Goal: Communication & Community: Ask a question

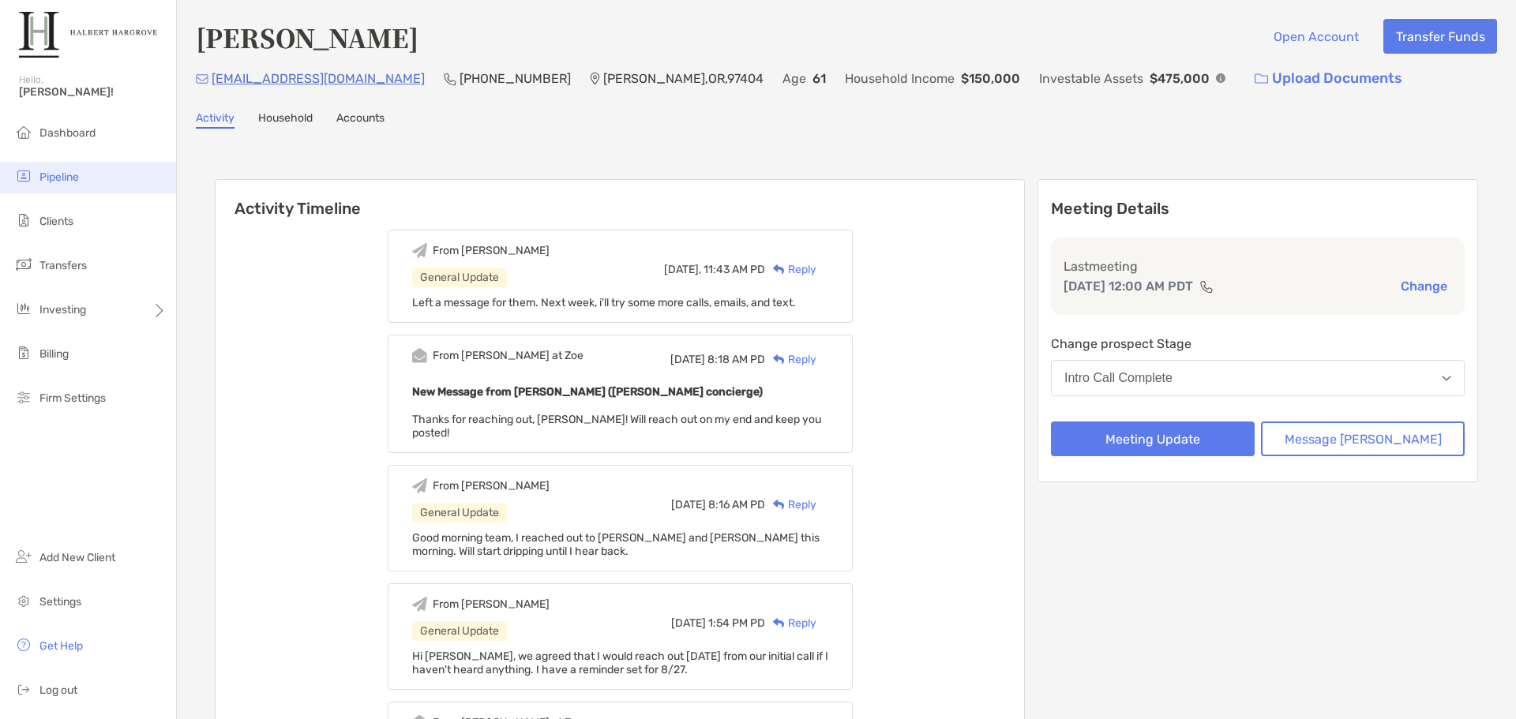
click at [66, 177] on span "Pipeline" at bounding box center [58, 177] width 39 height 13
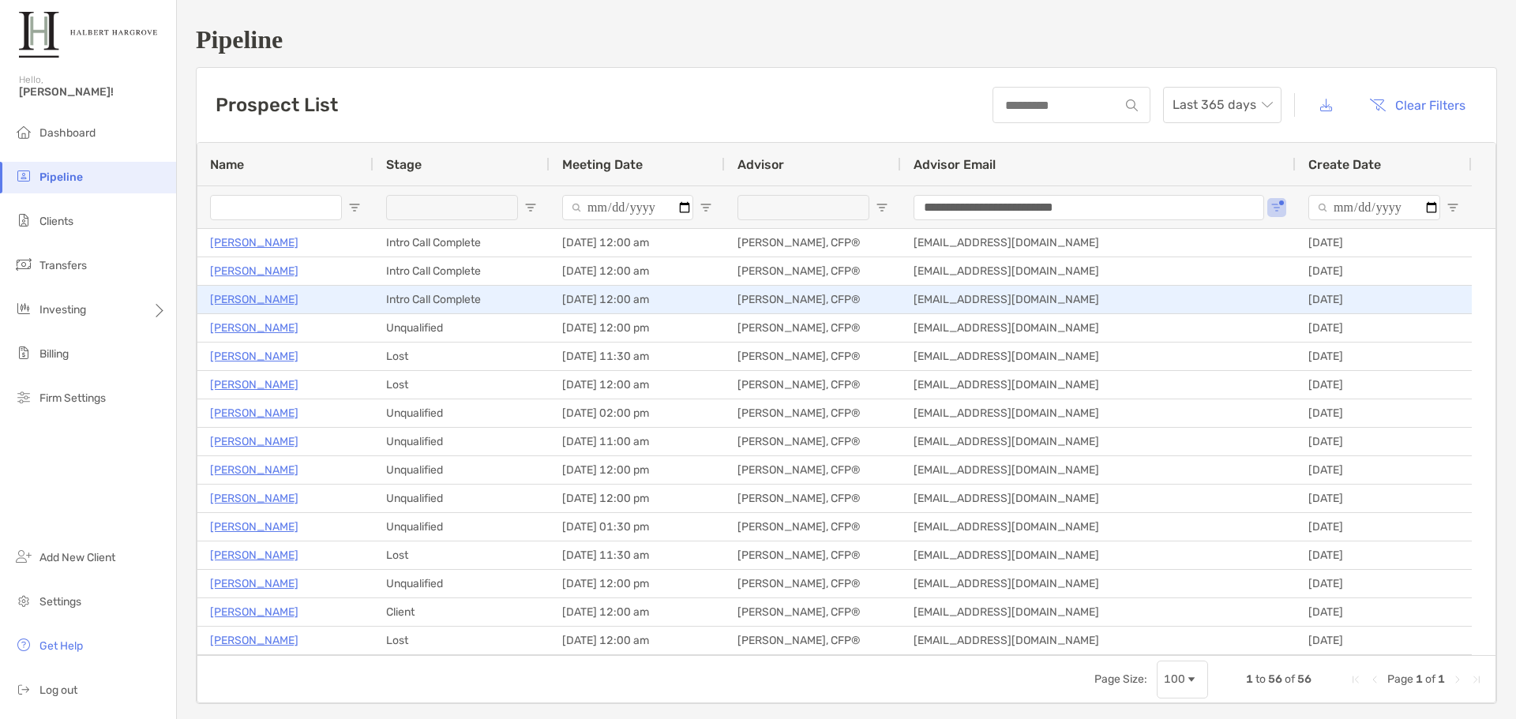
click at [232, 298] on p "[PERSON_NAME]" at bounding box center [254, 300] width 88 height 20
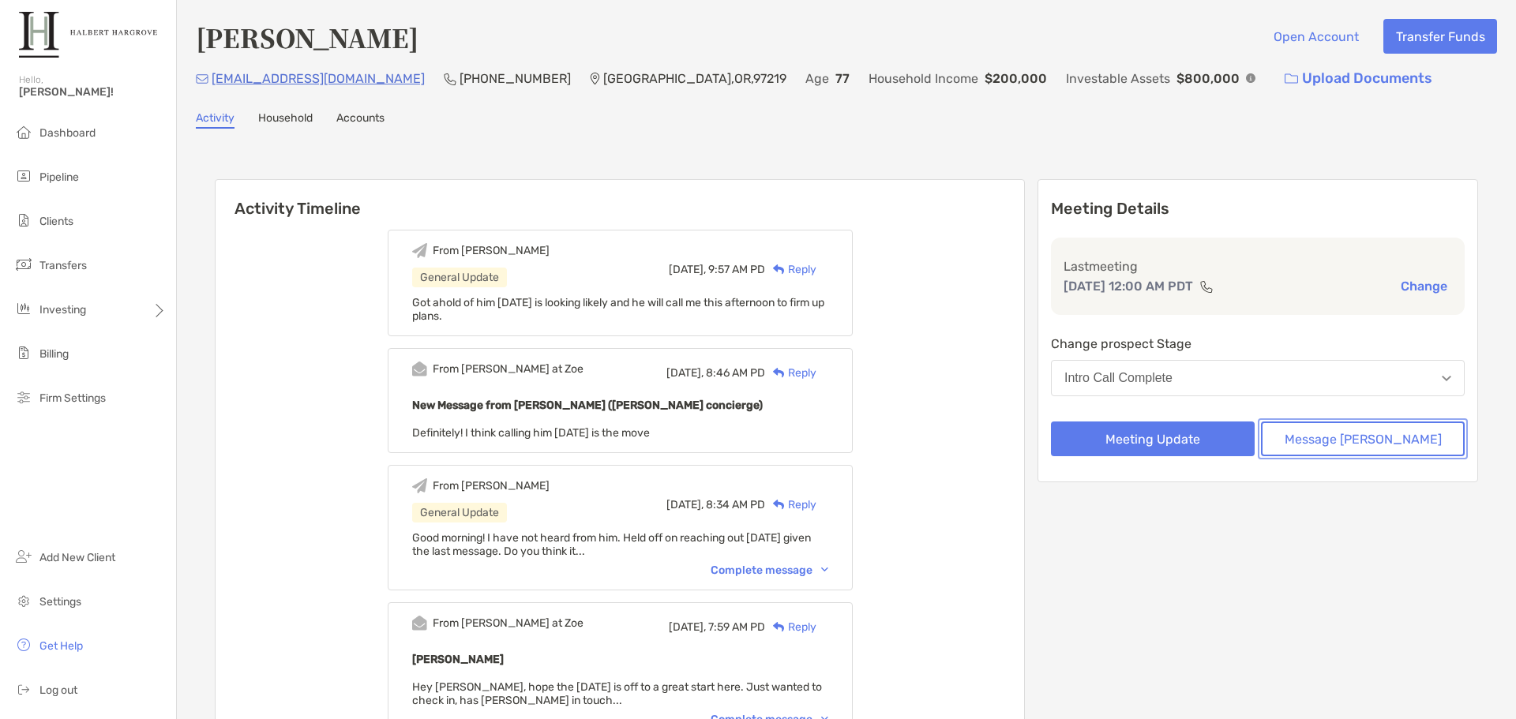
click at [1336, 432] on button "Message [PERSON_NAME]" at bounding box center [1363, 439] width 204 height 35
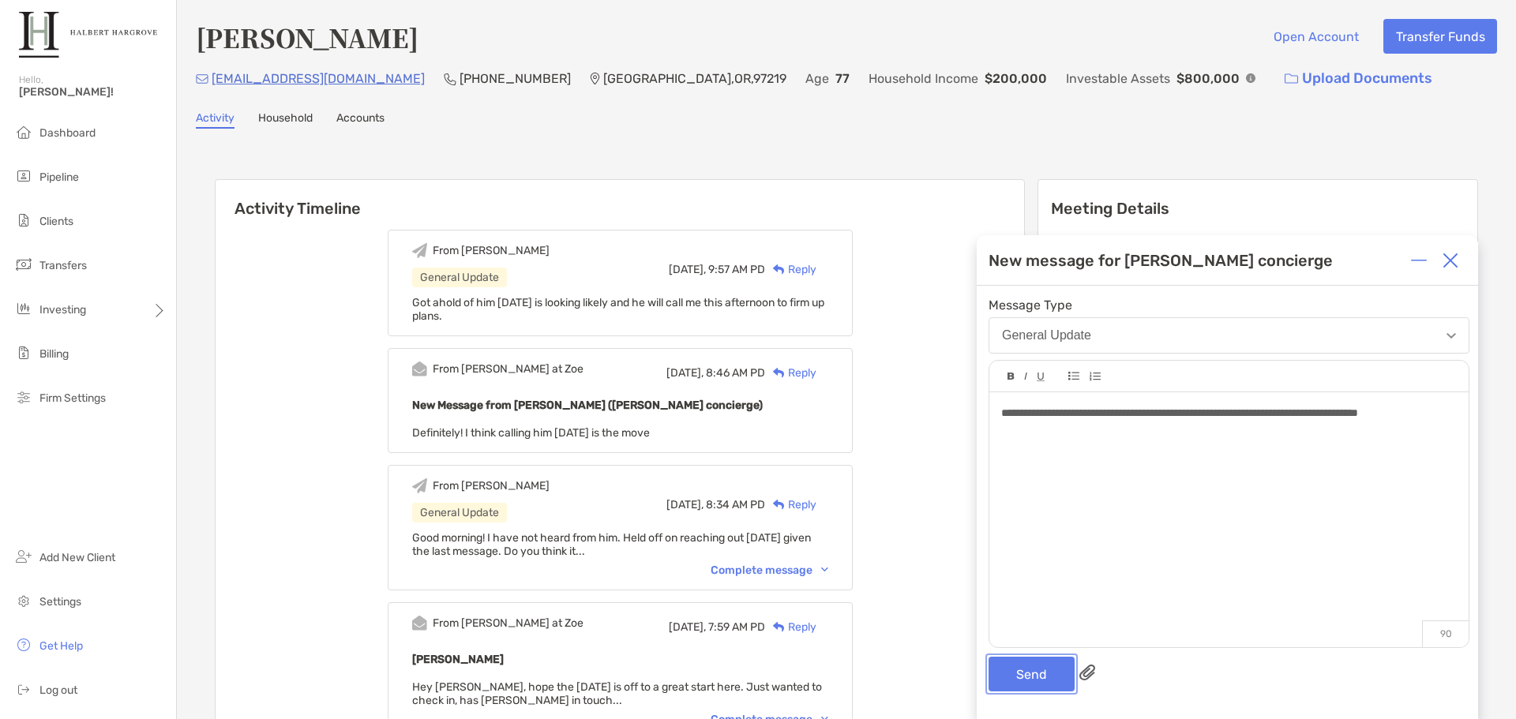
click at [1021, 680] on button "Send" at bounding box center [1031, 674] width 86 height 35
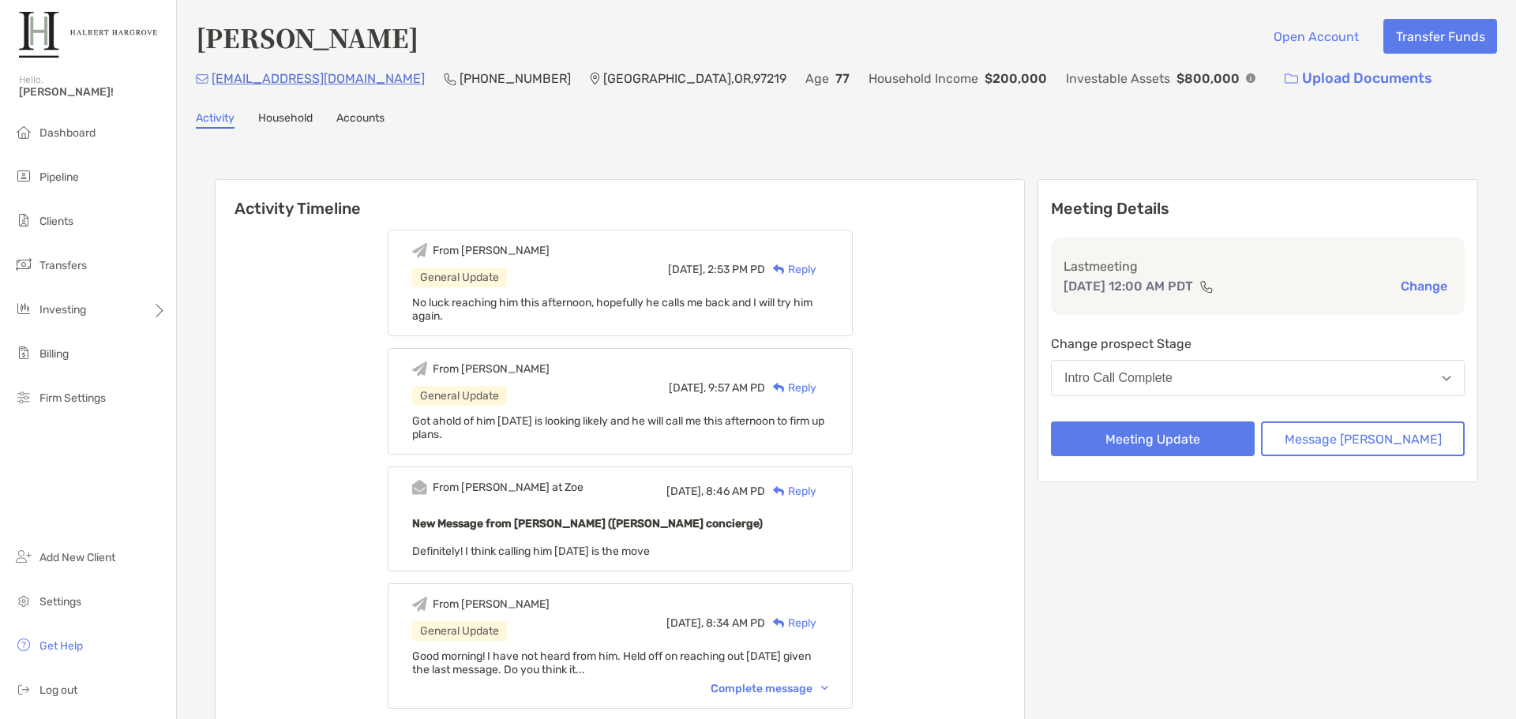
click at [514, 183] on h6 "Activity Timeline" at bounding box center [619, 199] width 808 height 38
